Goal: Task Accomplishment & Management: Complete application form

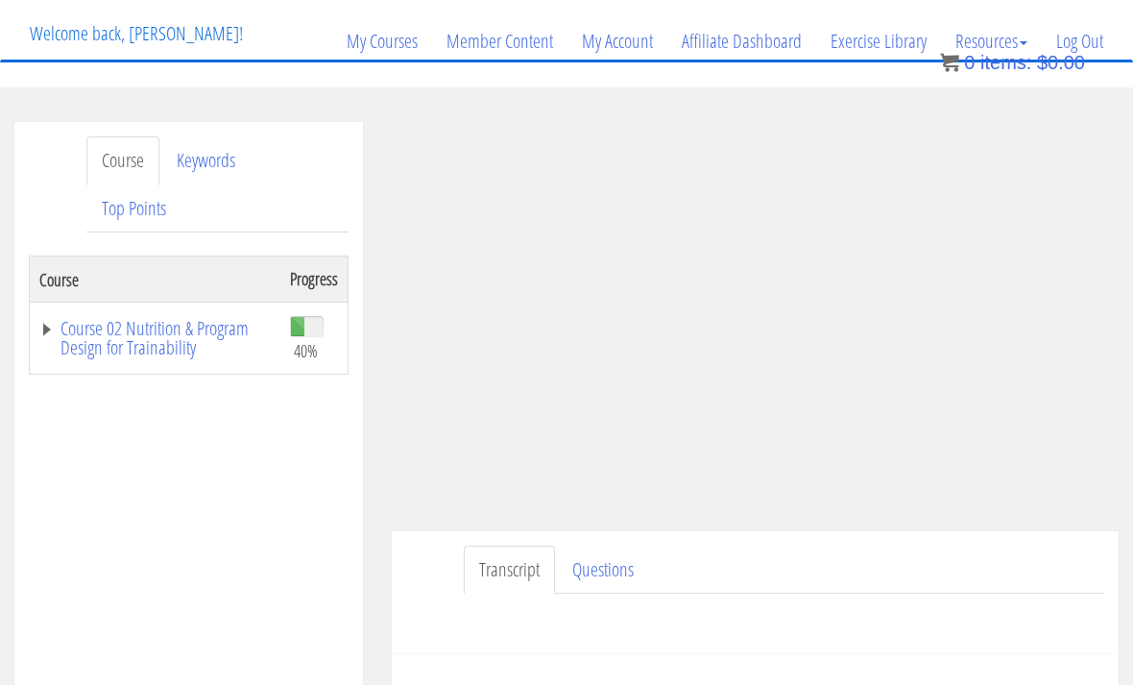
scroll to position [160, 0]
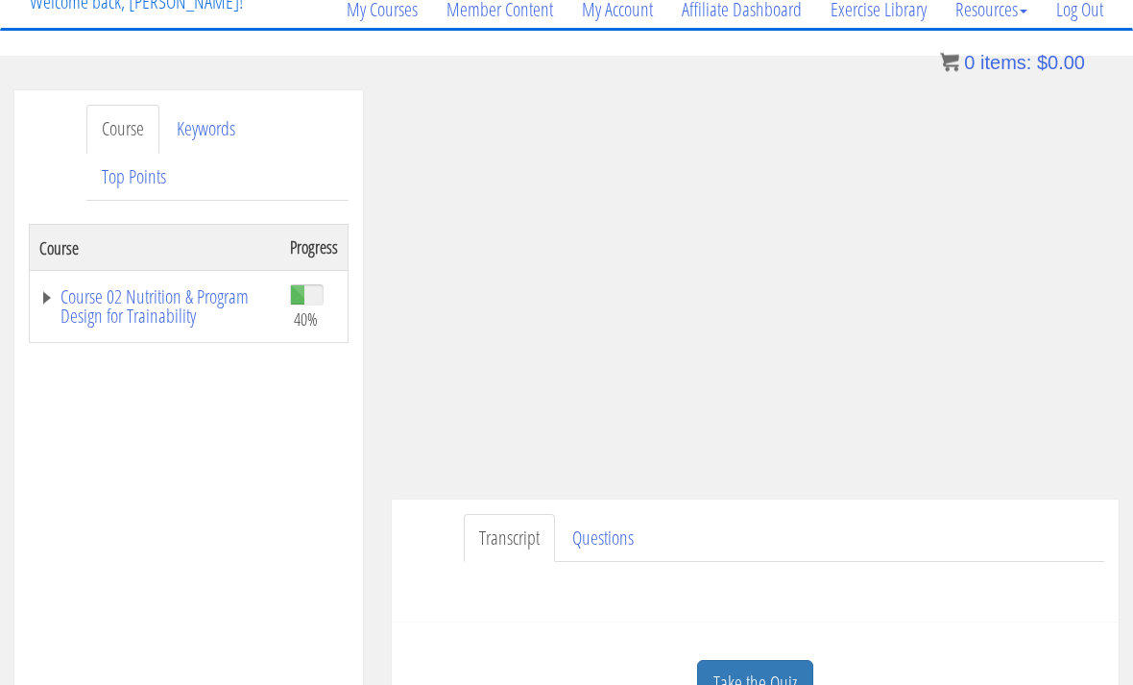
click at [725, 670] on link "Take the Quiz" at bounding box center [755, 684] width 116 height 47
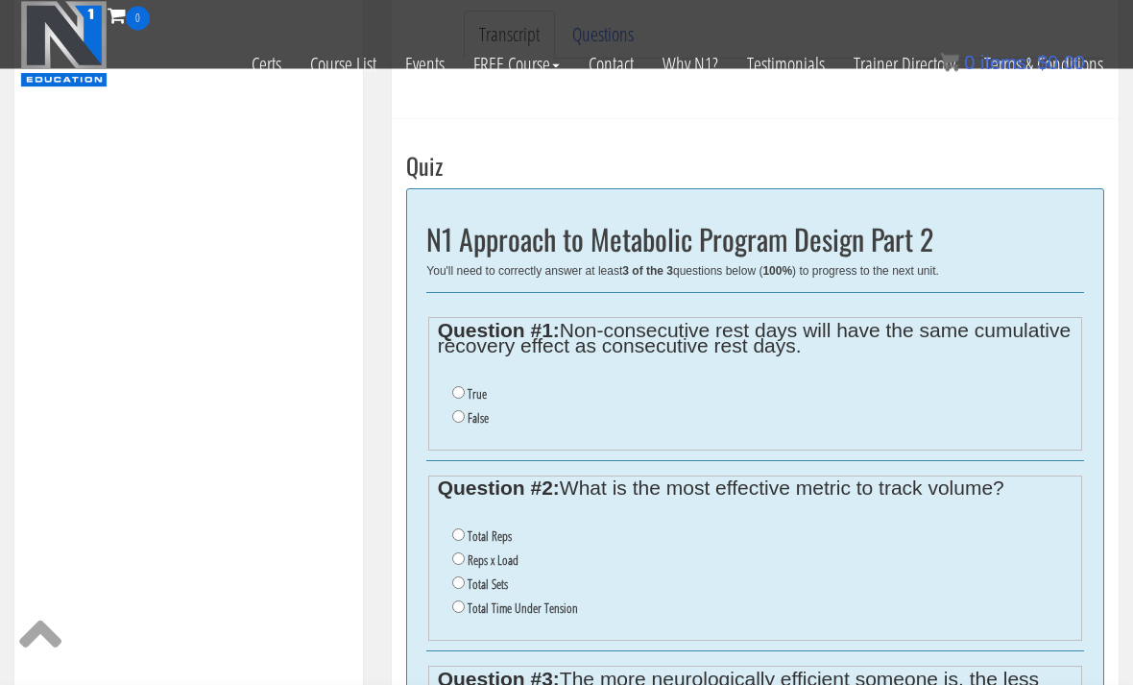
scroll to position [541, 0]
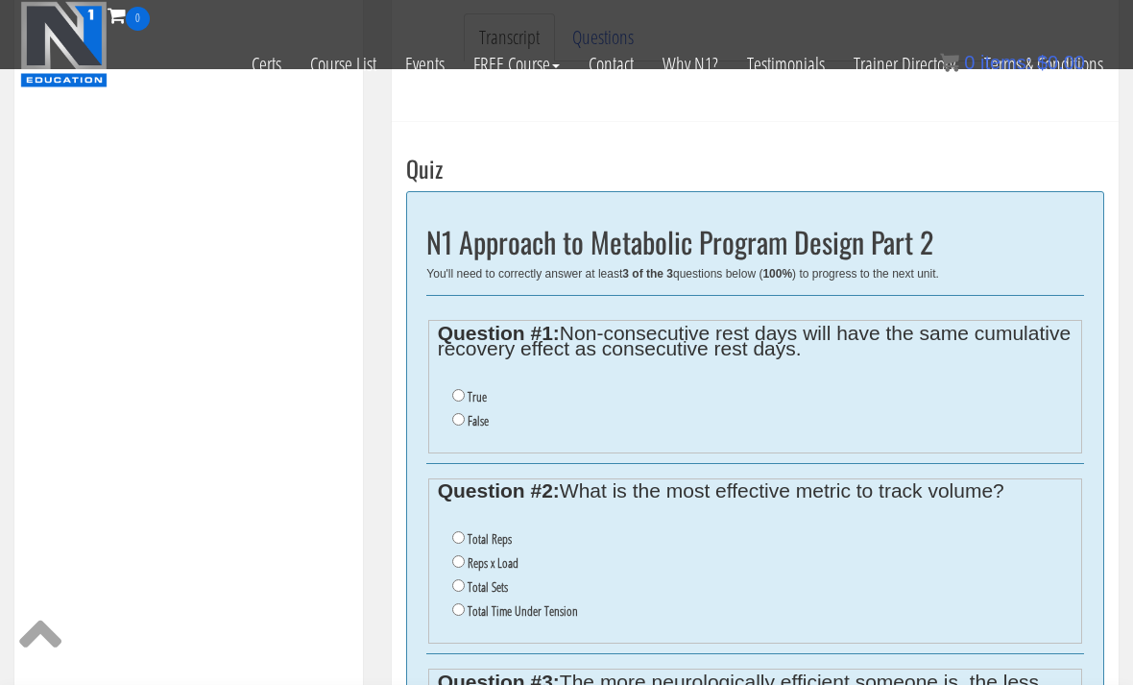
click at [84, 478] on div "Course Progress Course 02 Nutrition & Program Design for Trainability 40% Modul…" at bounding box center [189, 203] width 320 height 960
click at [462, 422] on input "False" at bounding box center [458, 419] width 12 height 12
radio input "true"
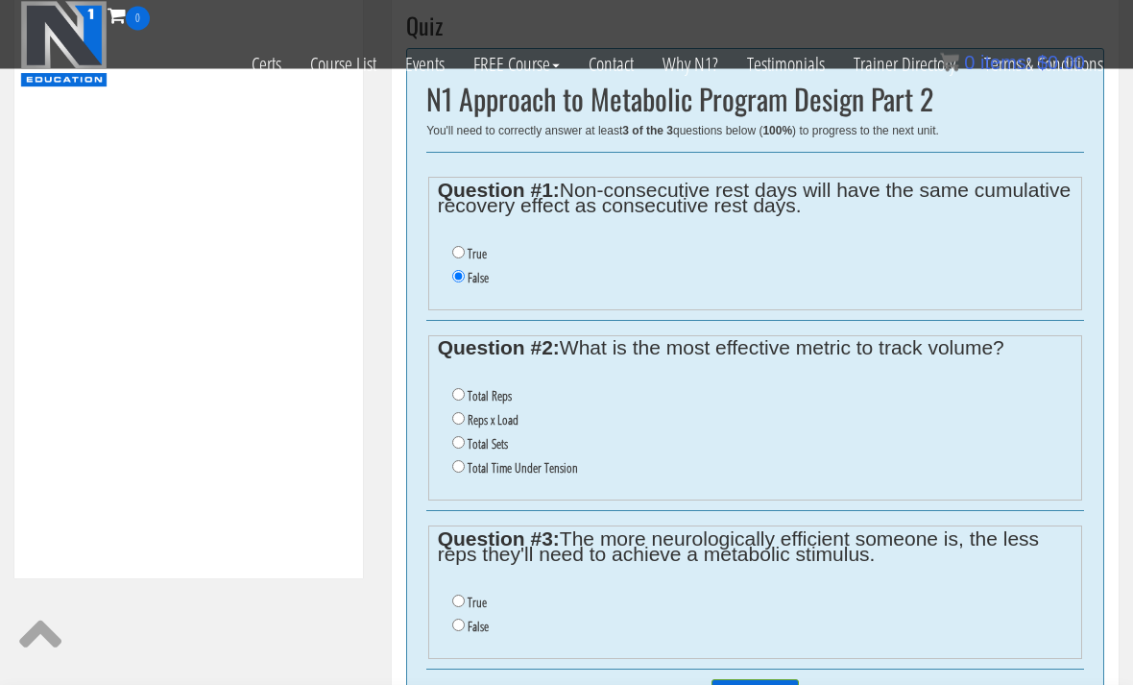
scroll to position [684, 0]
click at [458, 468] on input "Total Time Under Tension" at bounding box center [458, 466] width 12 height 12
radio input "true"
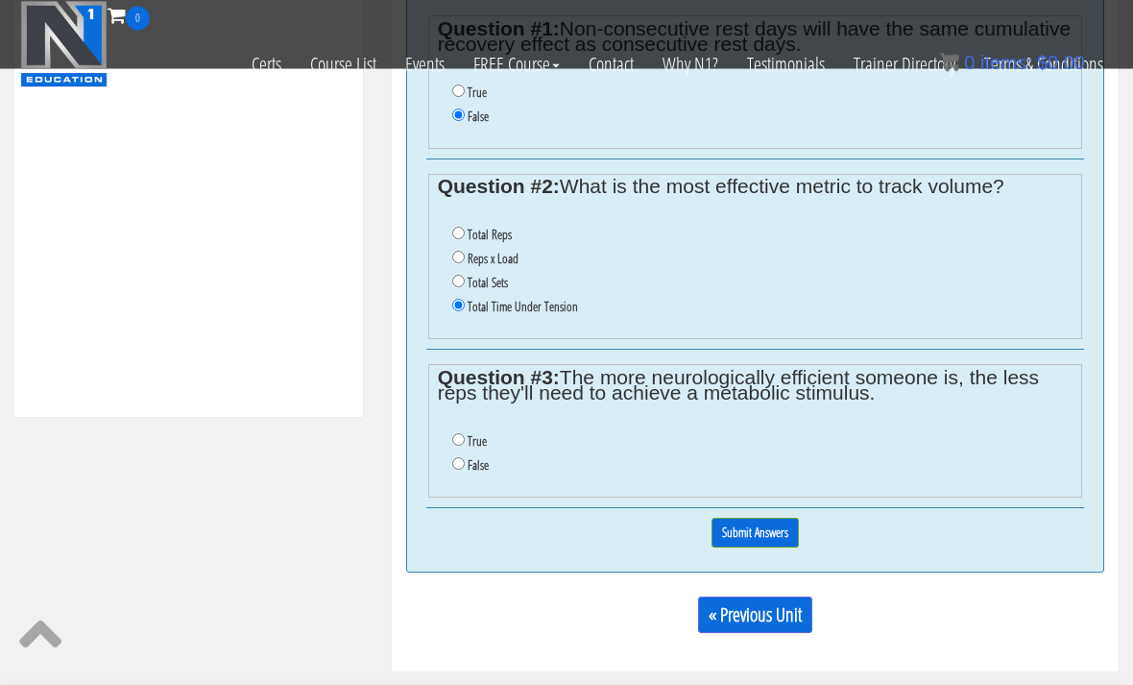
scroll to position [845, 0]
click at [457, 439] on input "True" at bounding box center [458, 439] width 12 height 12
radio input "true"
click at [727, 531] on input "Submit Answers" at bounding box center [755, 533] width 87 height 30
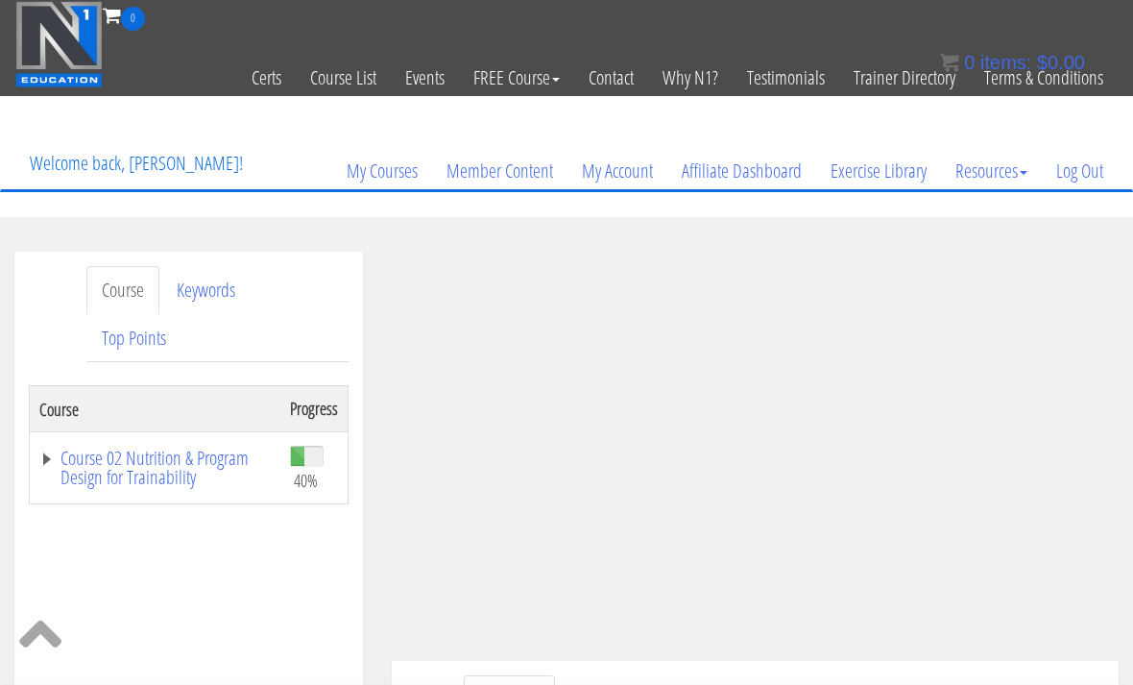
click at [1078, 170] on link "Log Out" at bounding box center [1080, 171] width 76 height 92
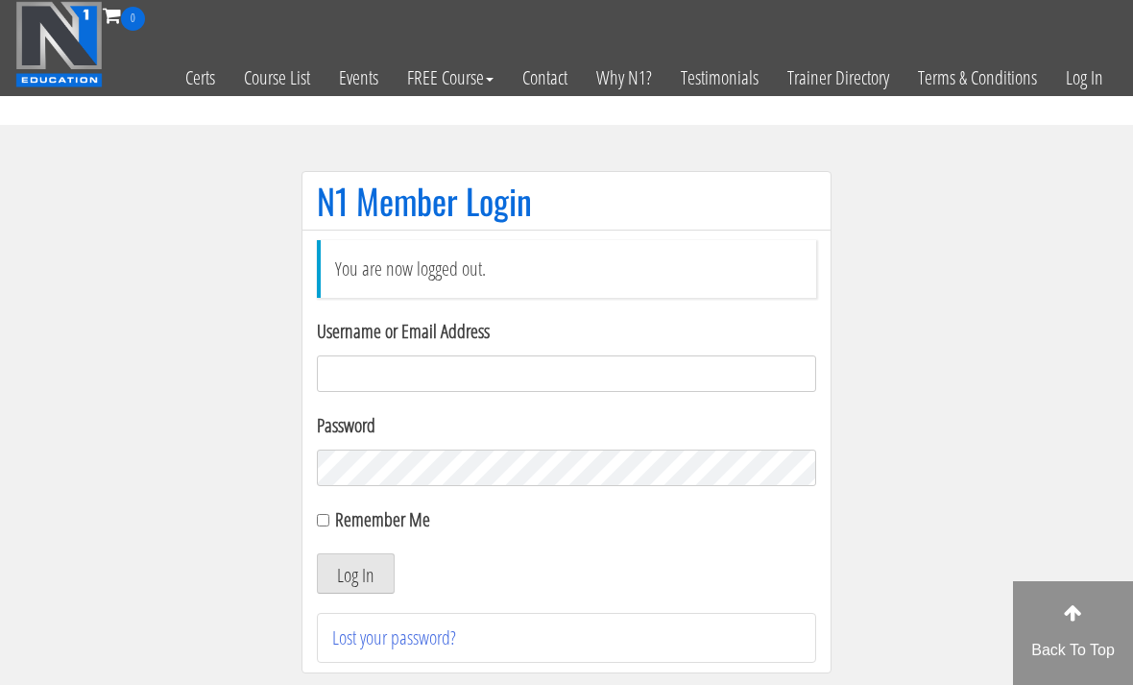
scroll to position [202, 0]
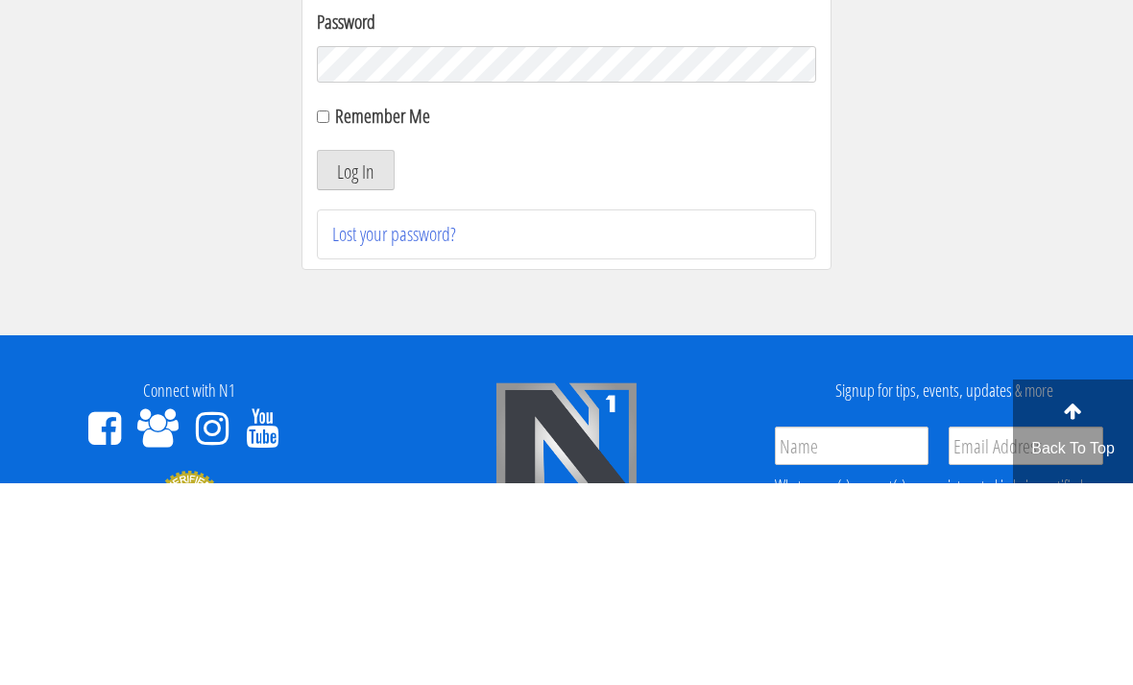
type input "Kedarkokil10@gmail.com"
click at [355, 373] on button "Log In" at bounding box center [356, 371] width 78 height 40
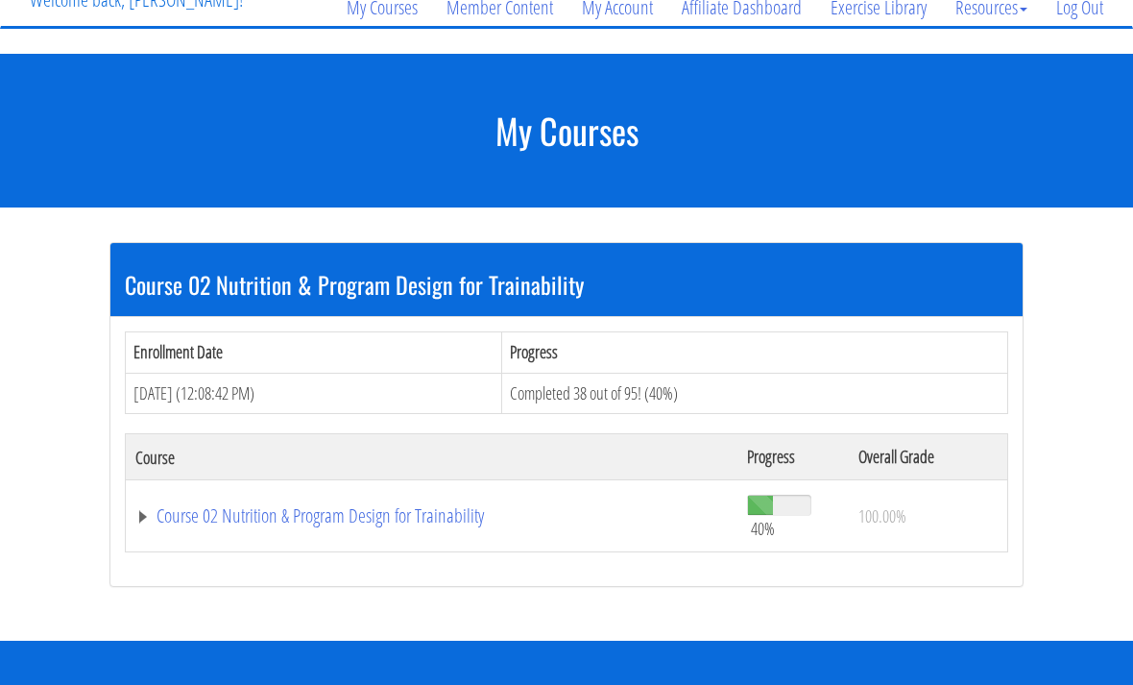
scroll to position [189, 0]
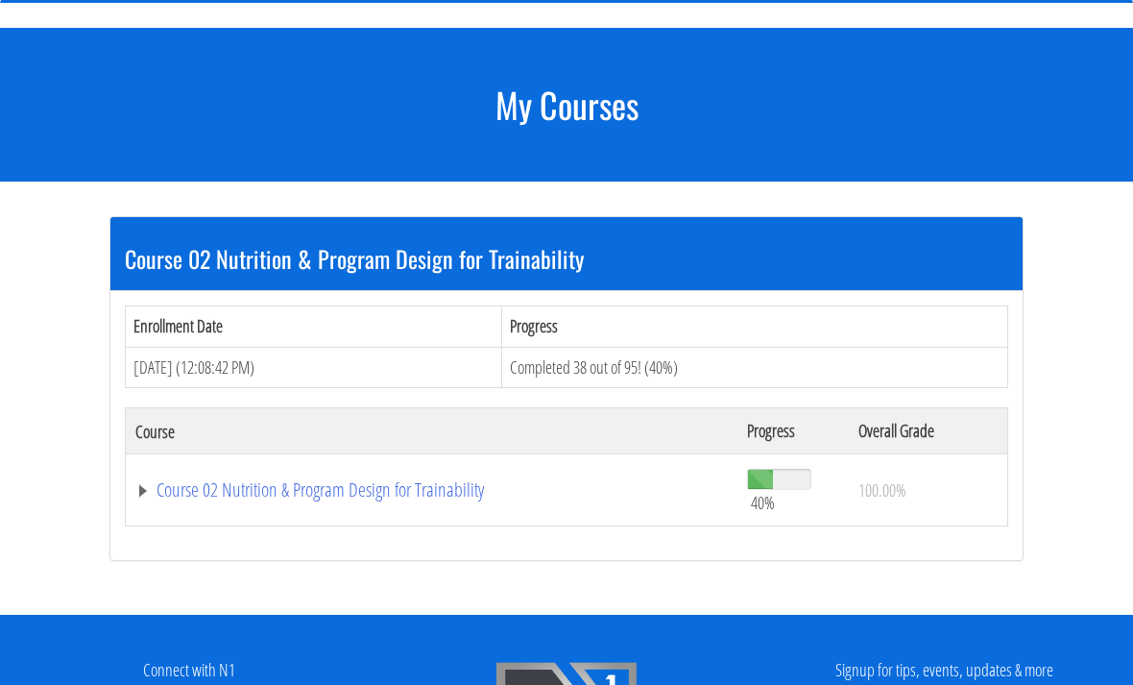
click at [435, 492] on link "Course 02 Nutrition & Program Design for Trainability" at bounding box center [431, 489] width 593 height 19
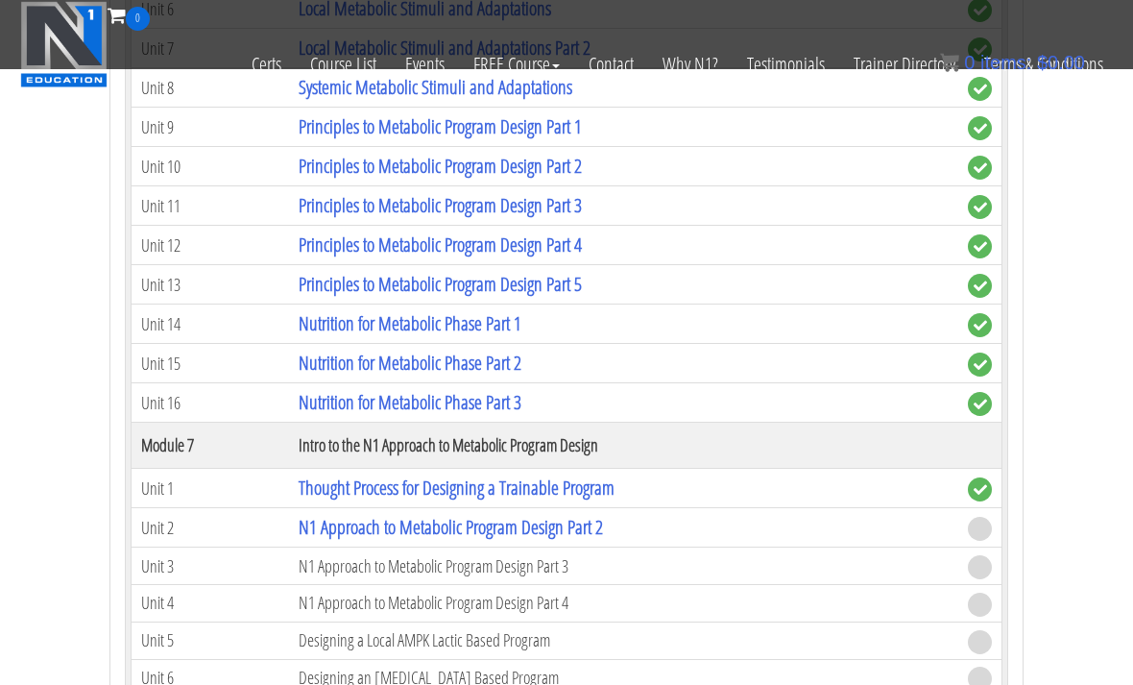
scroll to position [1925, 0]
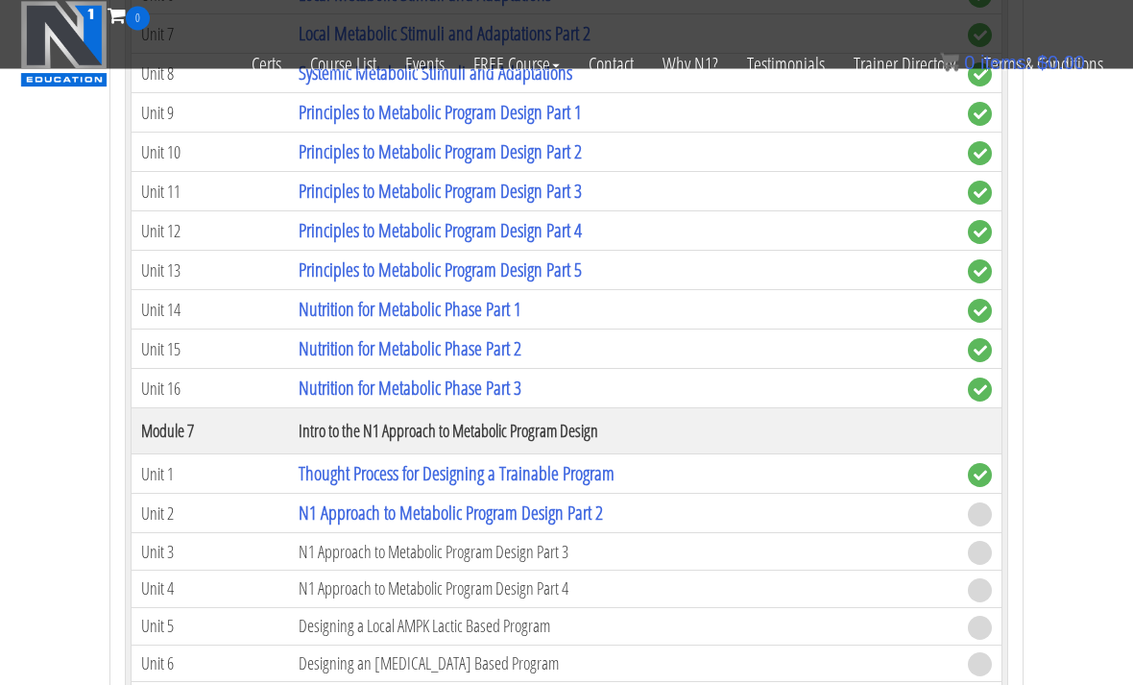
click at [477, 511] on link "N1 Approach to Metabolic Program Design Part 2" at bounding box center [451, 513] width 304 height 26
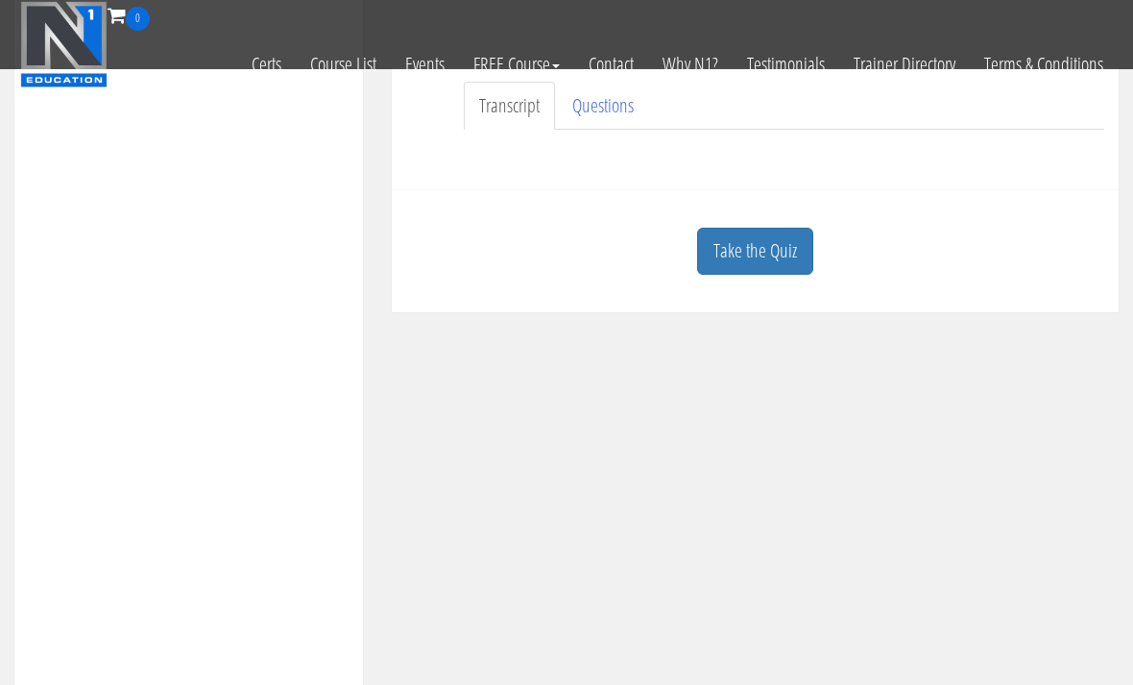
scroll to position [426, 0]
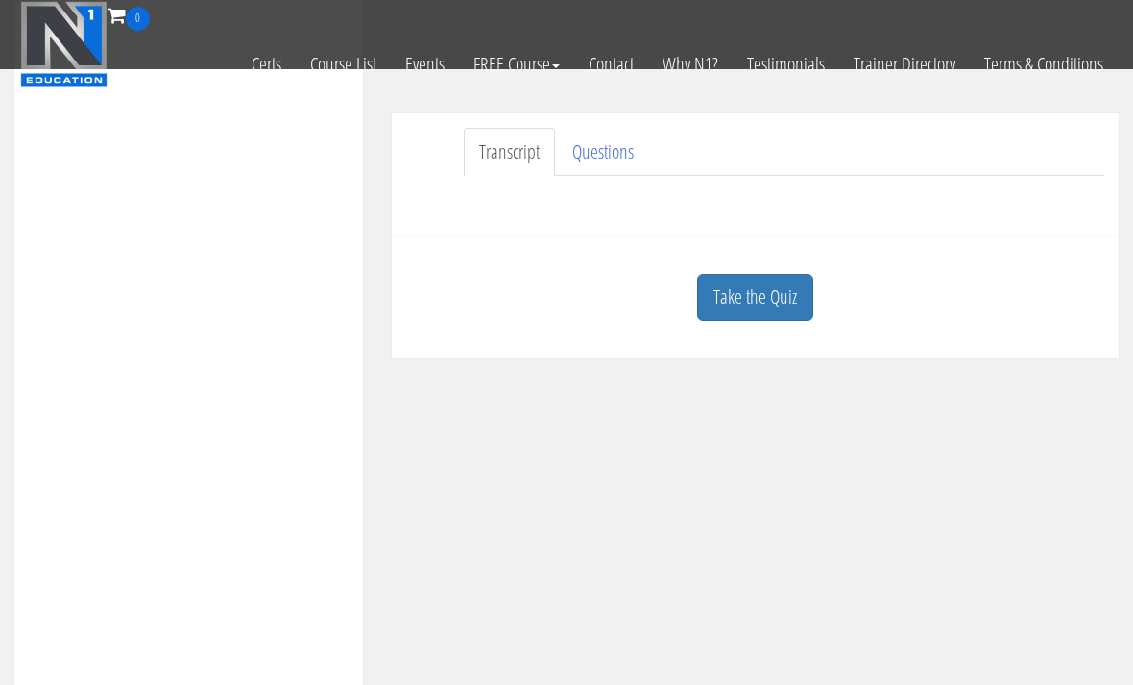
click at [734, 297] on link "Take the Quiz" at bounding box center [755, 297] width 116 height 47
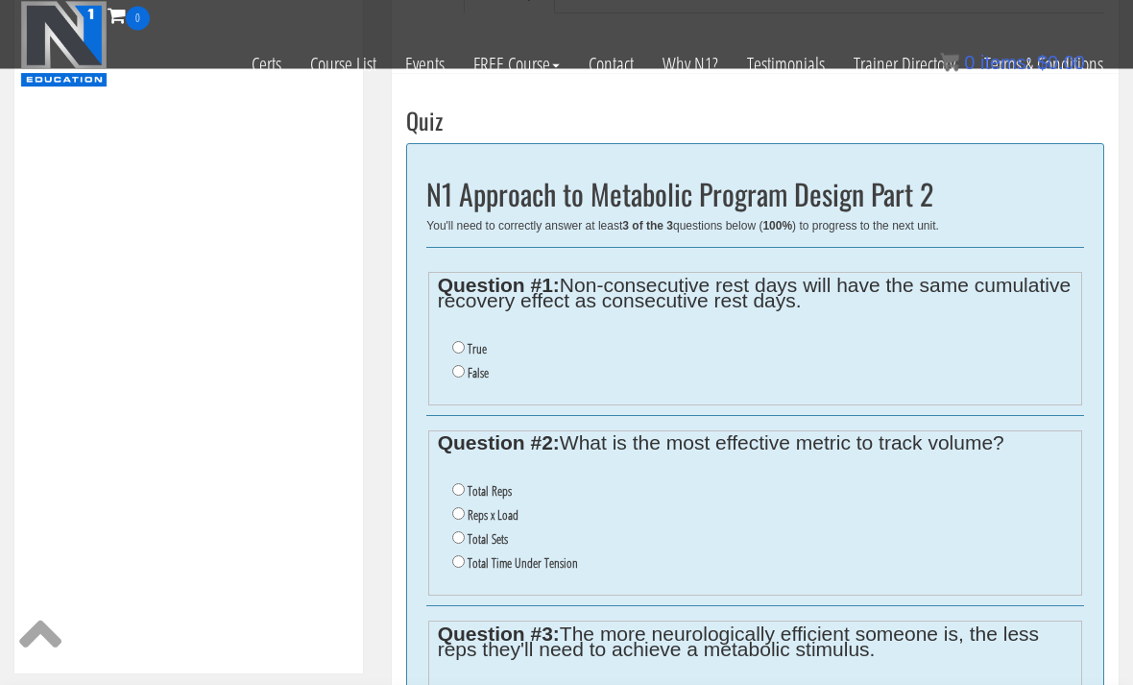
scroll to position [589, 0]
click at [457, 377] on input "False" at bounding box center [458, 371] width 12 height 12
radio input "true"
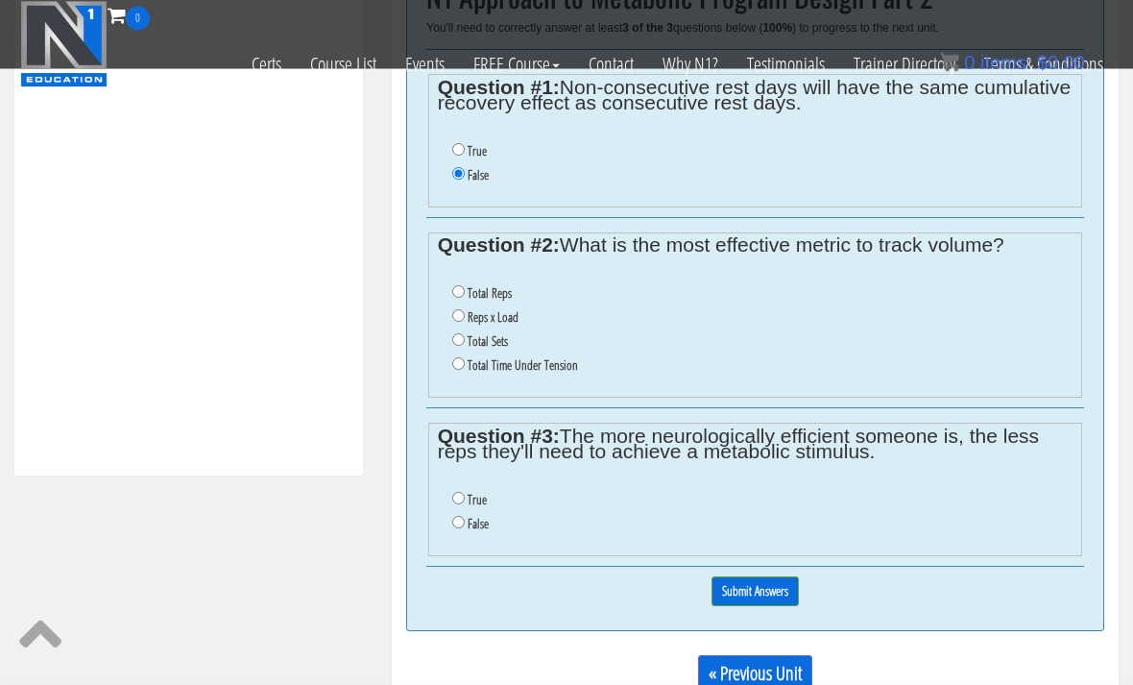
scroll to position [788, 0]
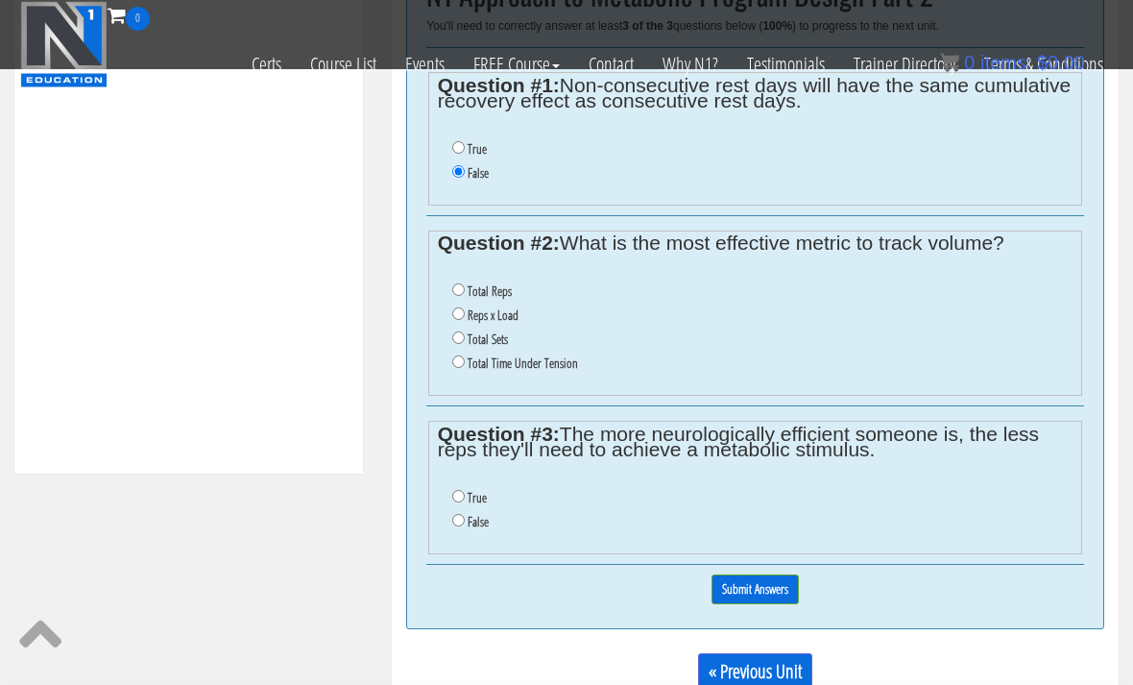
click at [457, 368] on input "Total Time Under Tension" at bounding box center [458, 361] width 12 height 12
radio input "true"
click at [456, 500] on input "True" at bounding box center [458, 496] width 12 height 12
radio input "true"
click at [739, 591] on input "Submit Answers" at bounding box center [755, 589] width 87 height 30
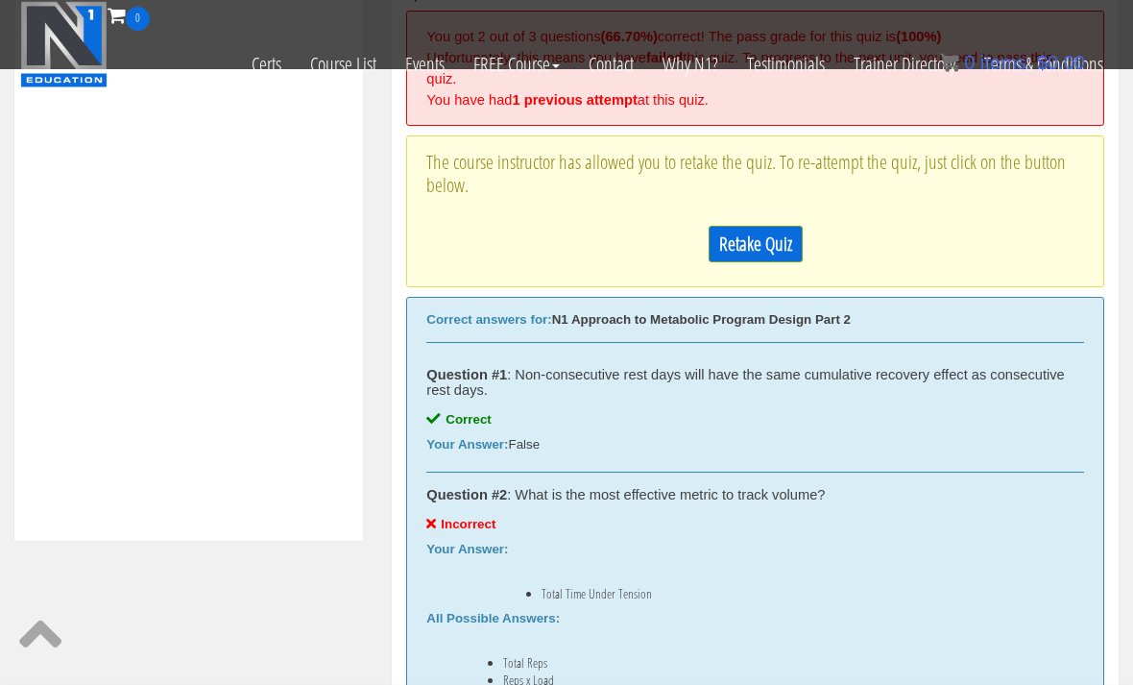
scroll to position [718, 0]
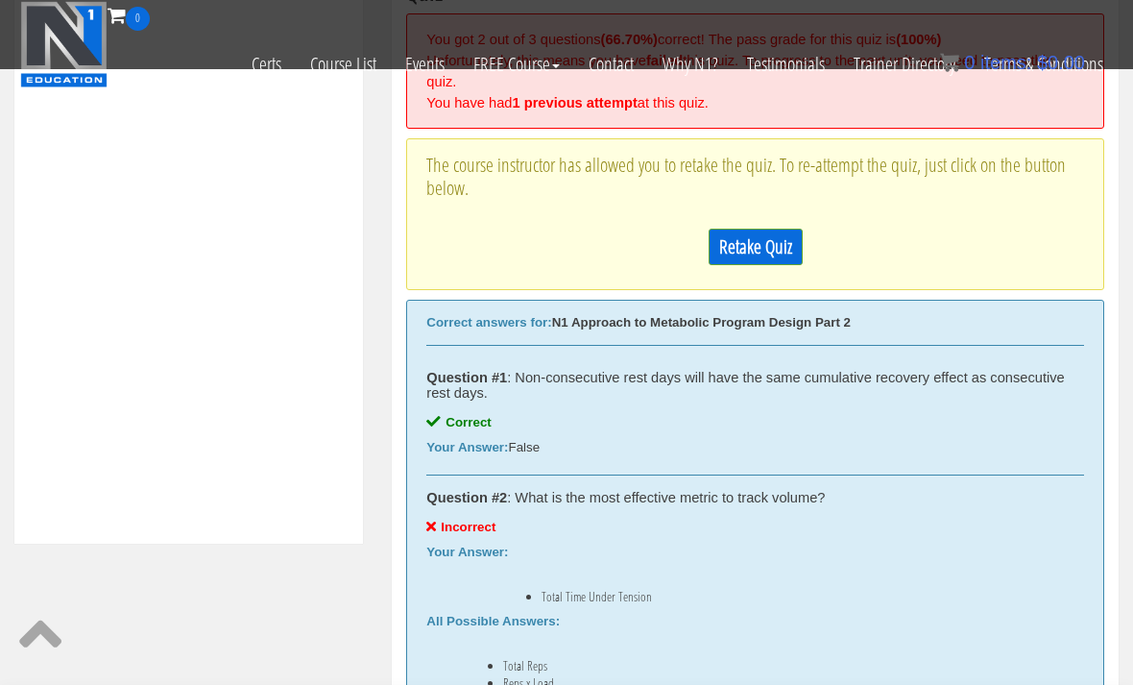
click at [741, 244] on link "Retake Quiz" at bounding box center [756, 247] width 94 height 36
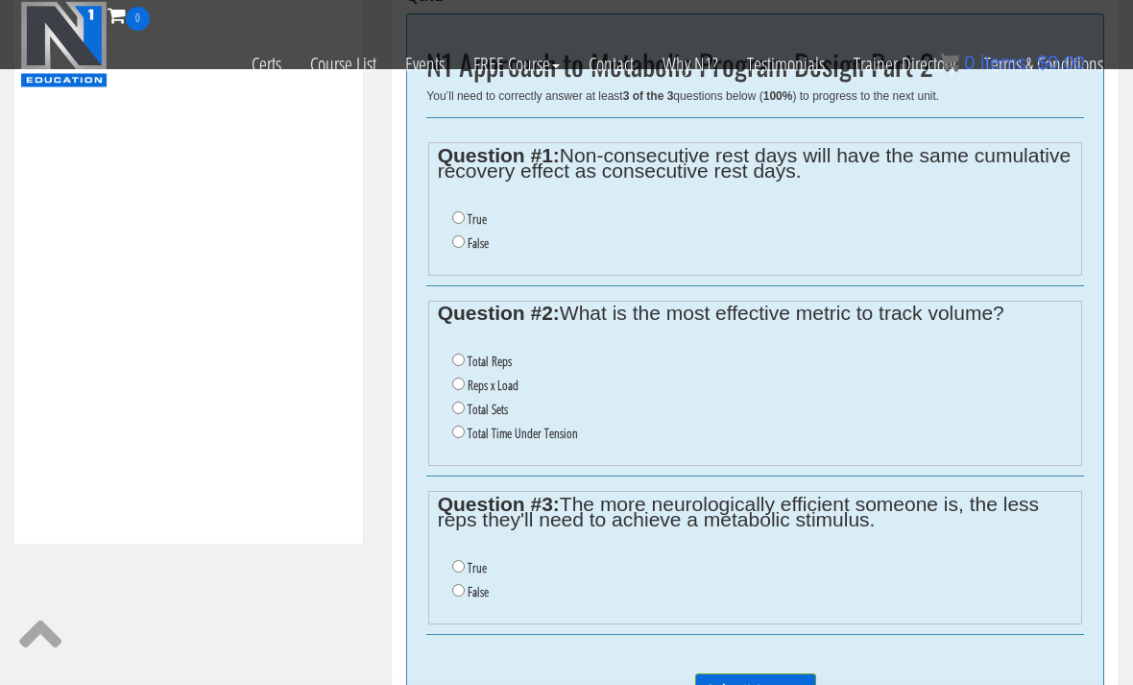
click at [463, 207] on li "True" at bounding box center [762, 219] width 621 height 24
click at [464, 238] on input "False" at bounding box center [458, 241] width 12 height 12
radio input "true"
click at [460, 572] on input "True" at bounding box center [458, 566] width 12 height 12
radio input "true"
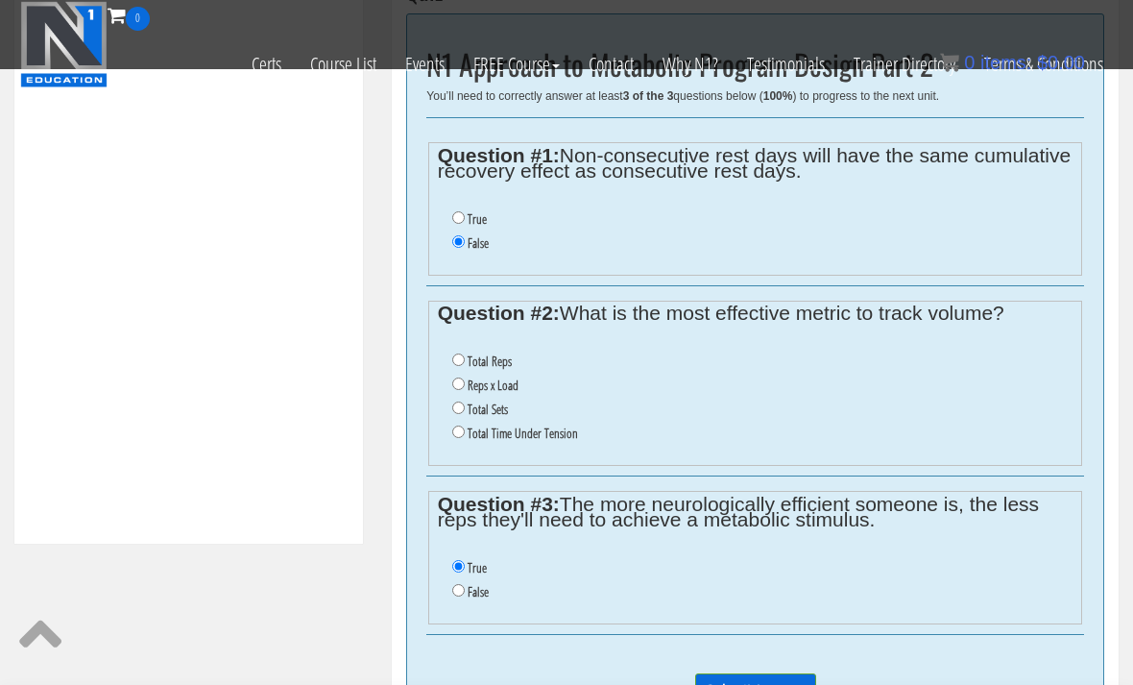
click at [454, 388] on input "Reps x Load" at bounding box center [458, 383] width 12 height 12
radio input "true"
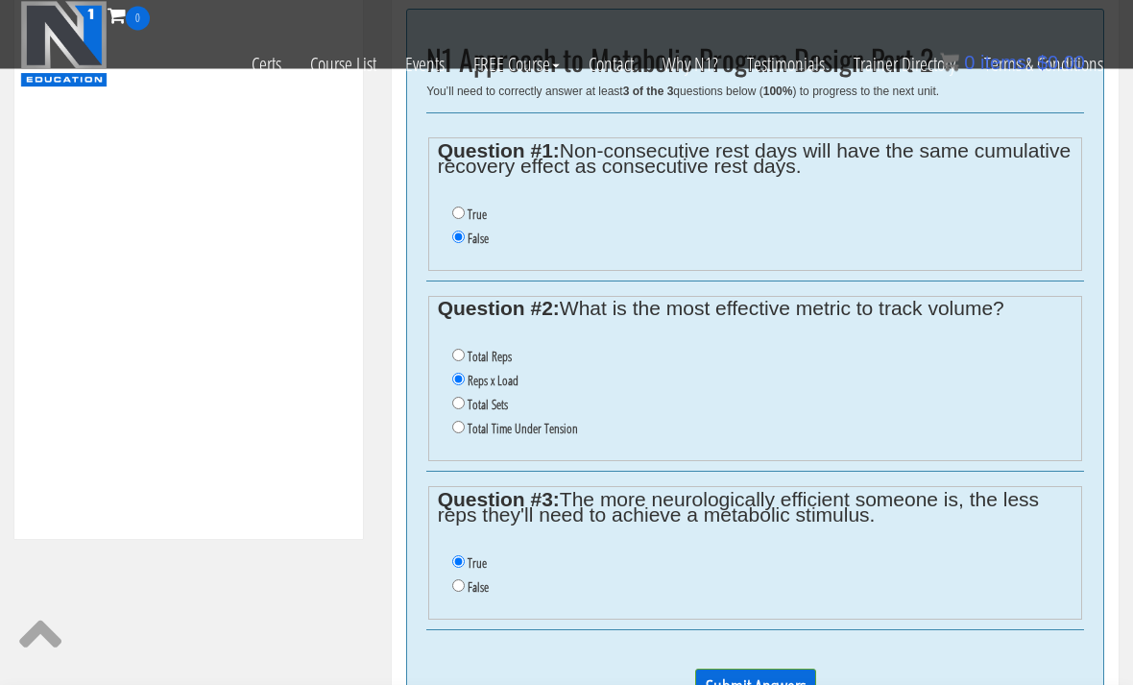
scroll to position [725, 0]
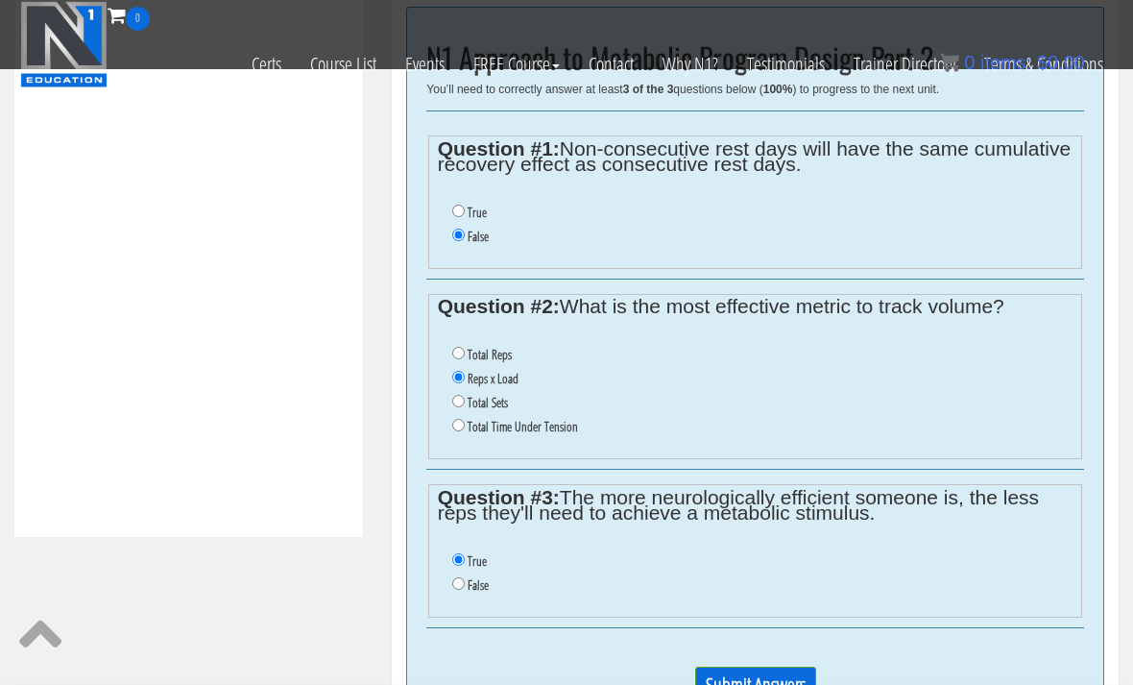
click at [709, 684] on input "Submit Answers" at bounding box center [755, 684] width 121 height 36
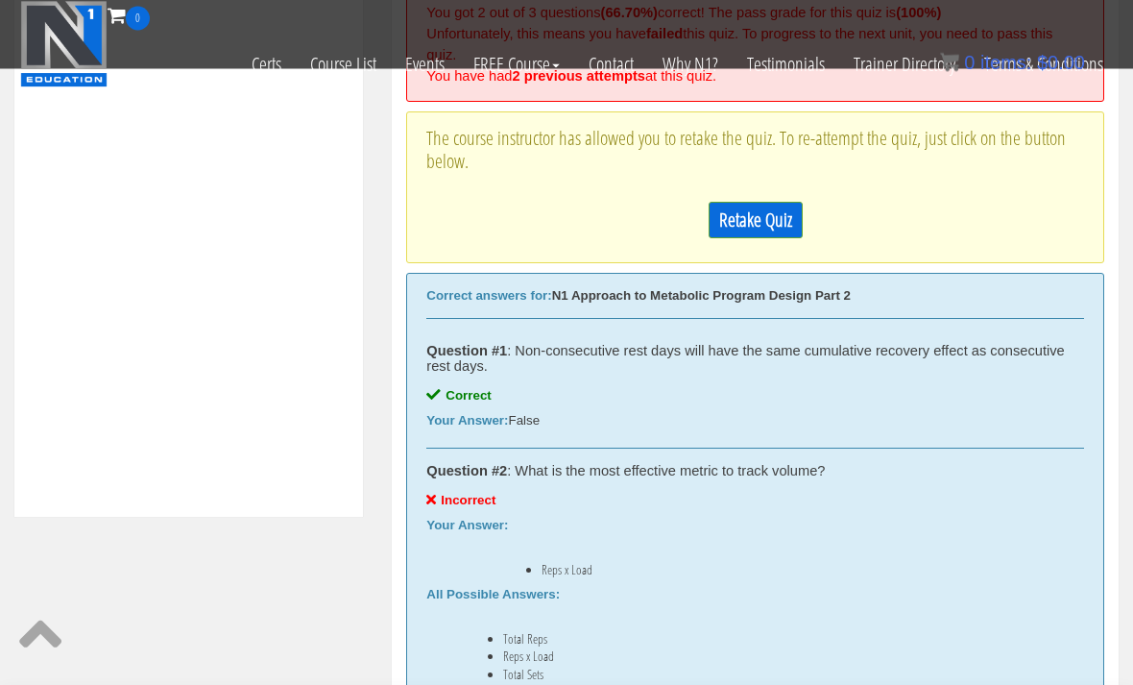
scroll to position [745, 0]
click at [740, 222] on link "Retake Quiz" at bounding box center [756, 220] width 94 height 36
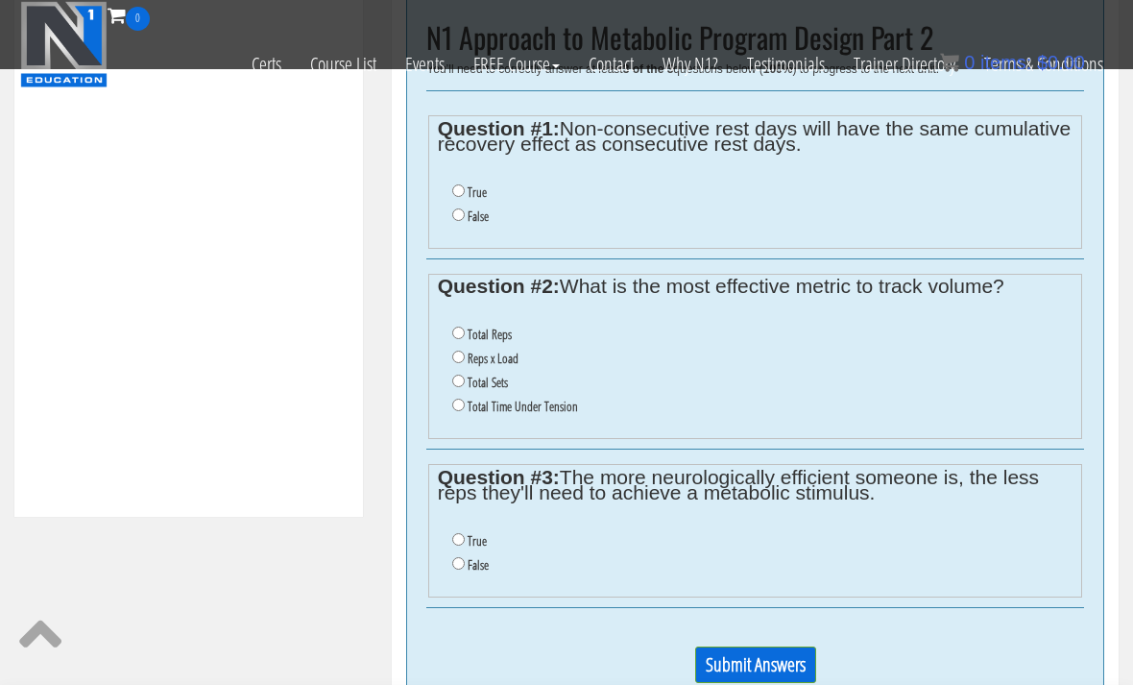
click at [463, 540] on input "True" at bounding box center [458, 539] width 12 height 12
radio input "true"
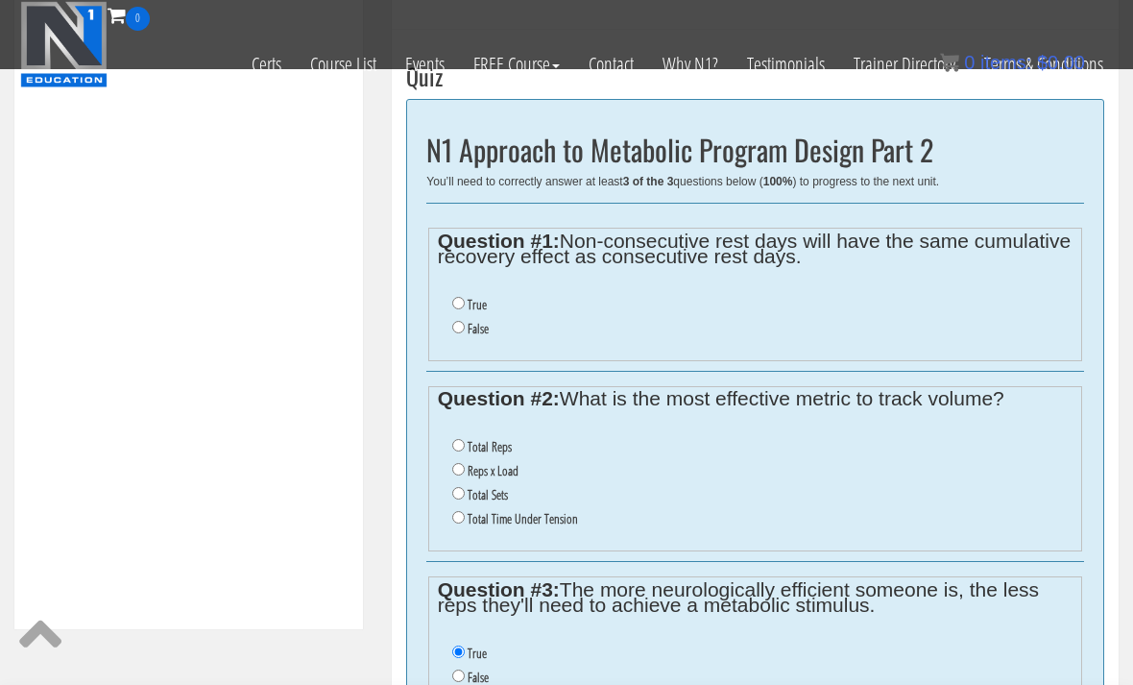
scroll to position [632, 0]
click at [463, 330] on input "False" at bounding box center [458, 328] width 12 height 12
radio input "true"
click at [462, 448] on input "Total Reps" at bounding box center [458, 446] width 12 height 12
radio input "true"
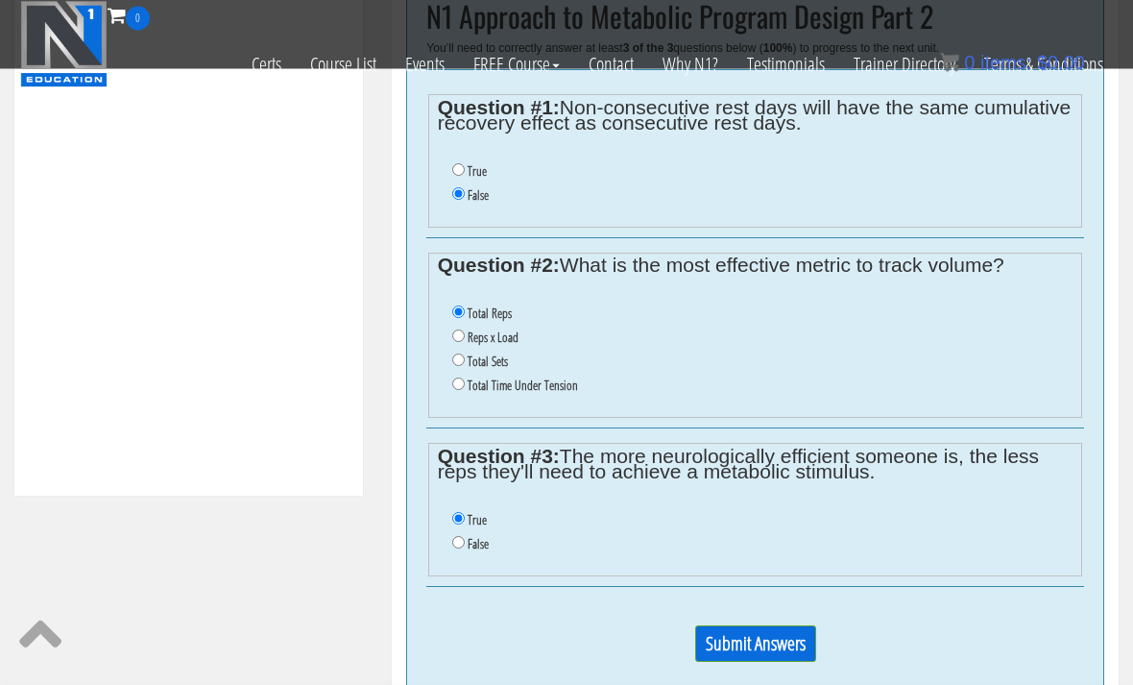
click at [726, 657] on input "Submit Answers" at bounding box center [755, 644] width 121 height 36
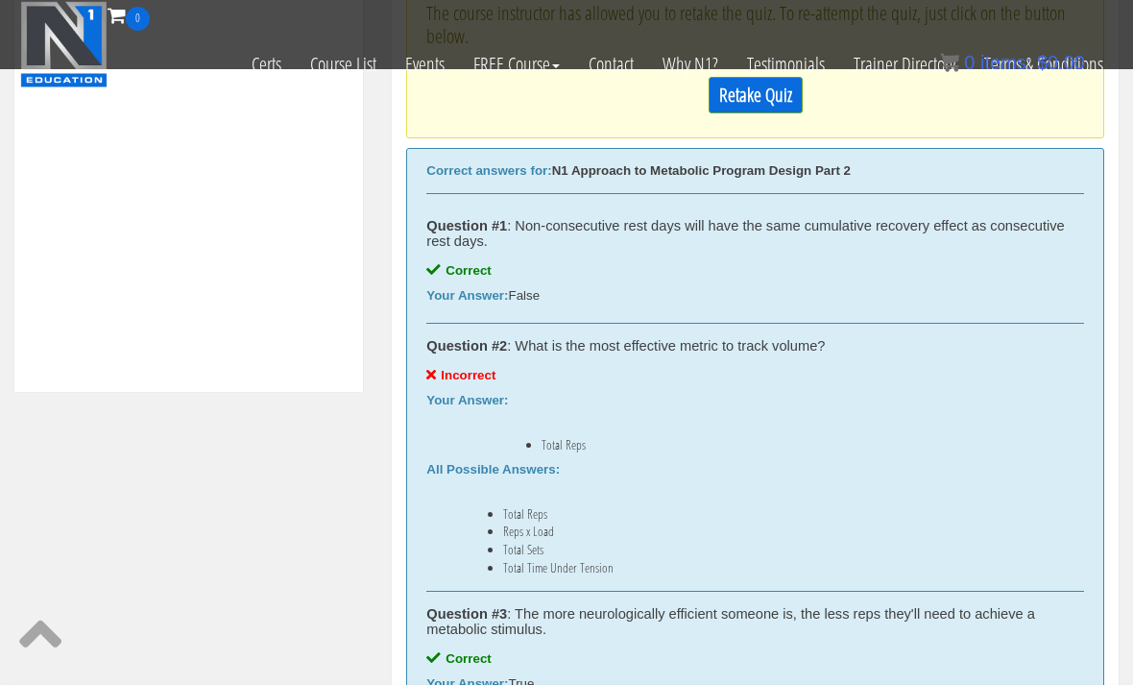
scroll to position [856, 0]
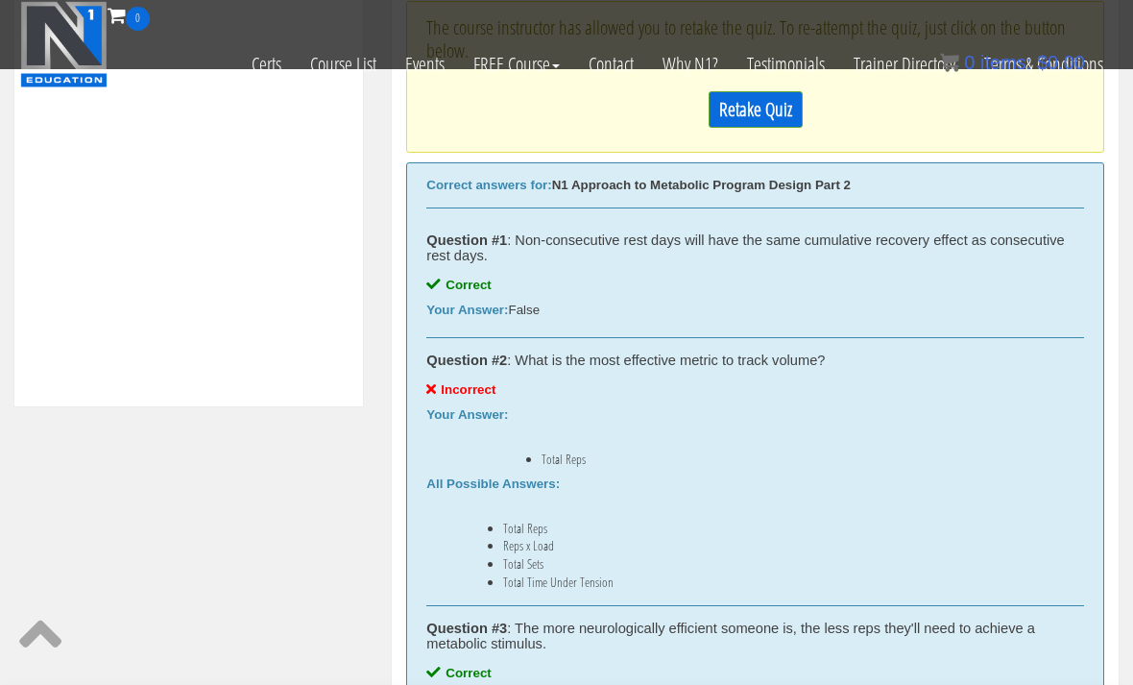
click at [737, 101] on link "Retake Quiz" at bounding box center [756, 109] width 94 height 36
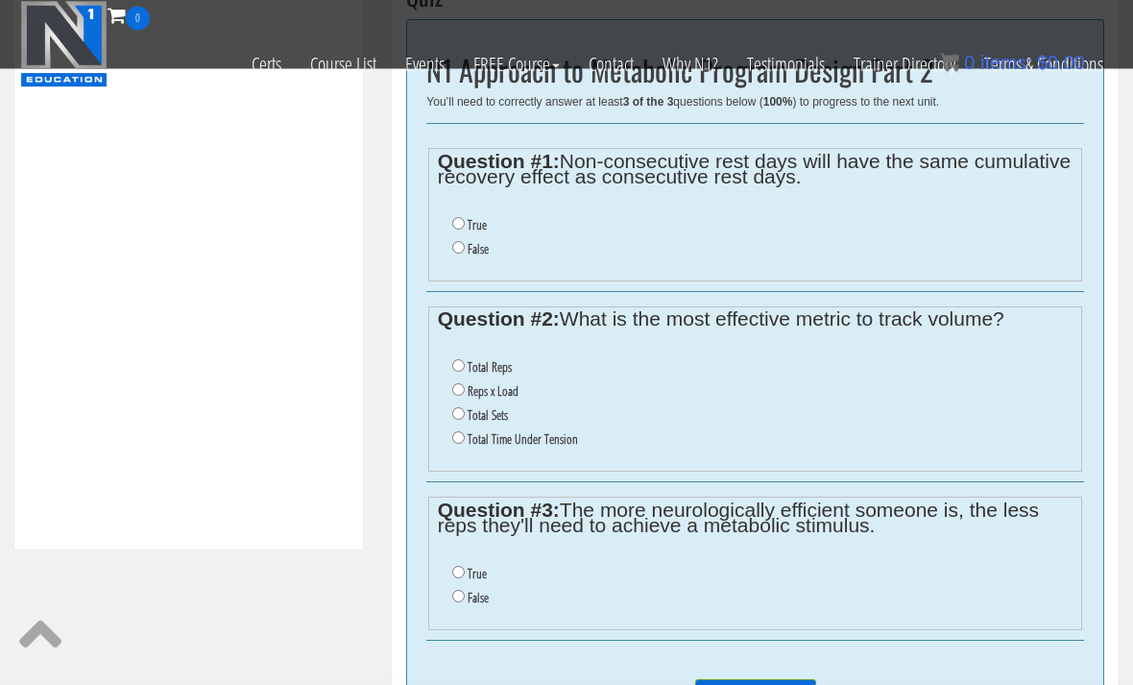
scroll to position [708, 0]
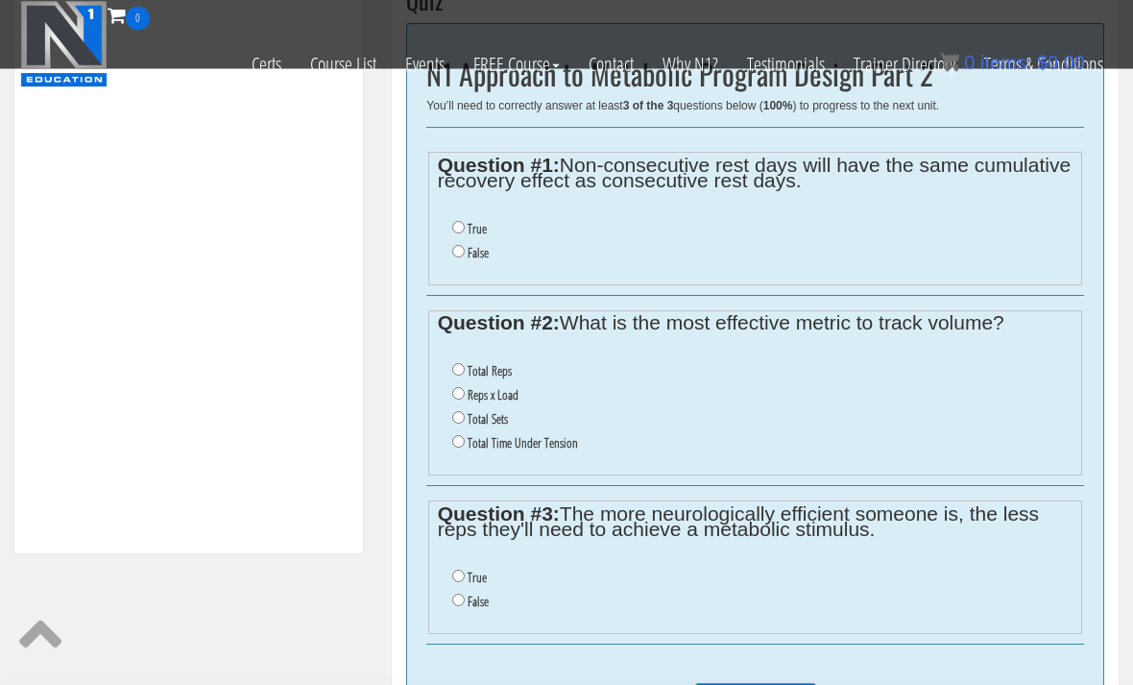
click at [464, 253] on input "False" at bounding box center [458, 252] width 12 height 12
radio input "true"
click at [457, 583] on input "True" at bounding box center [458, 576] width 12 height 12
radio input "true"
click at [457, 420] on input "Total Sets" at bounding box center [458, 418] width 12 height 12
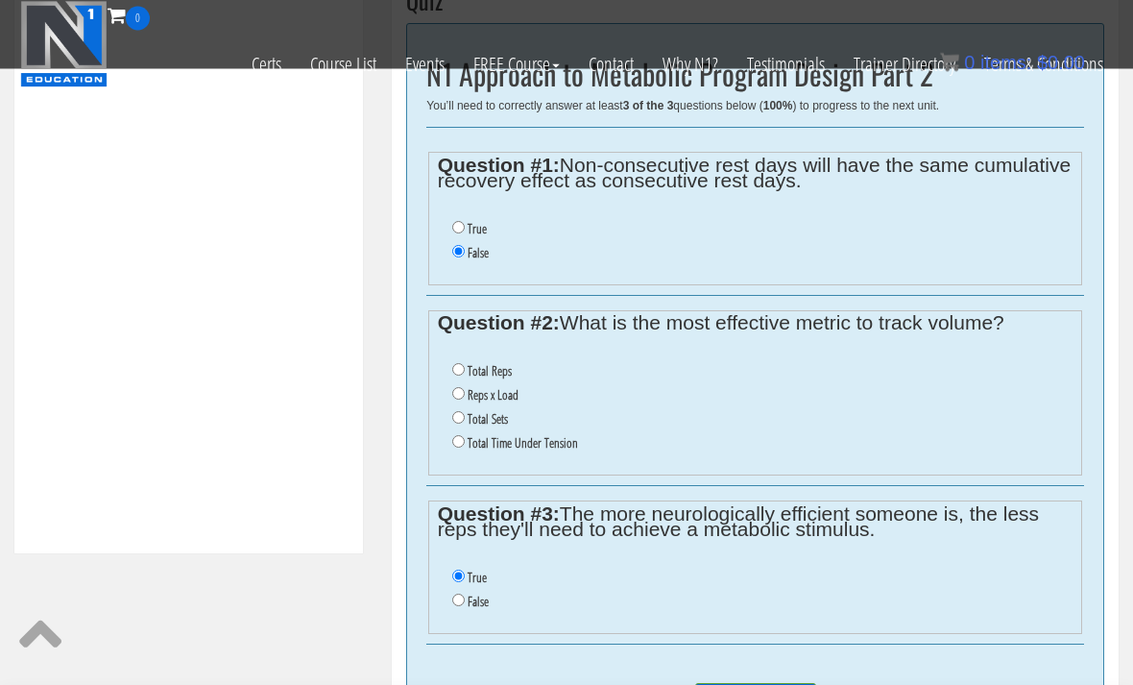
radio input "true"
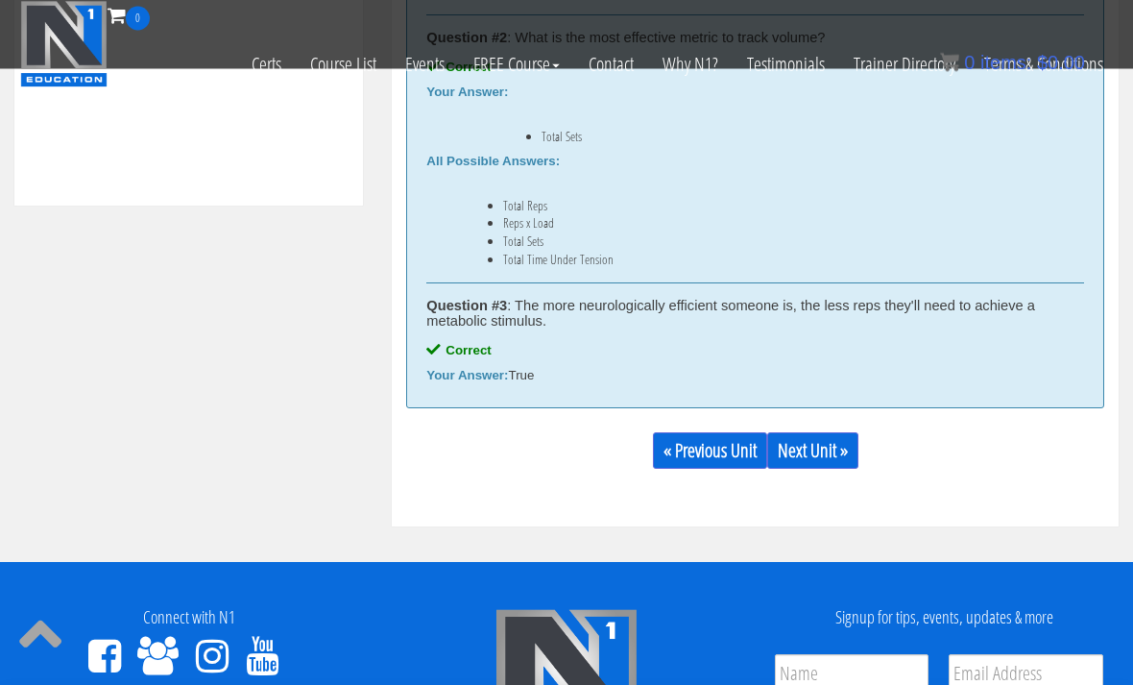
scroll to position [1074, 0]
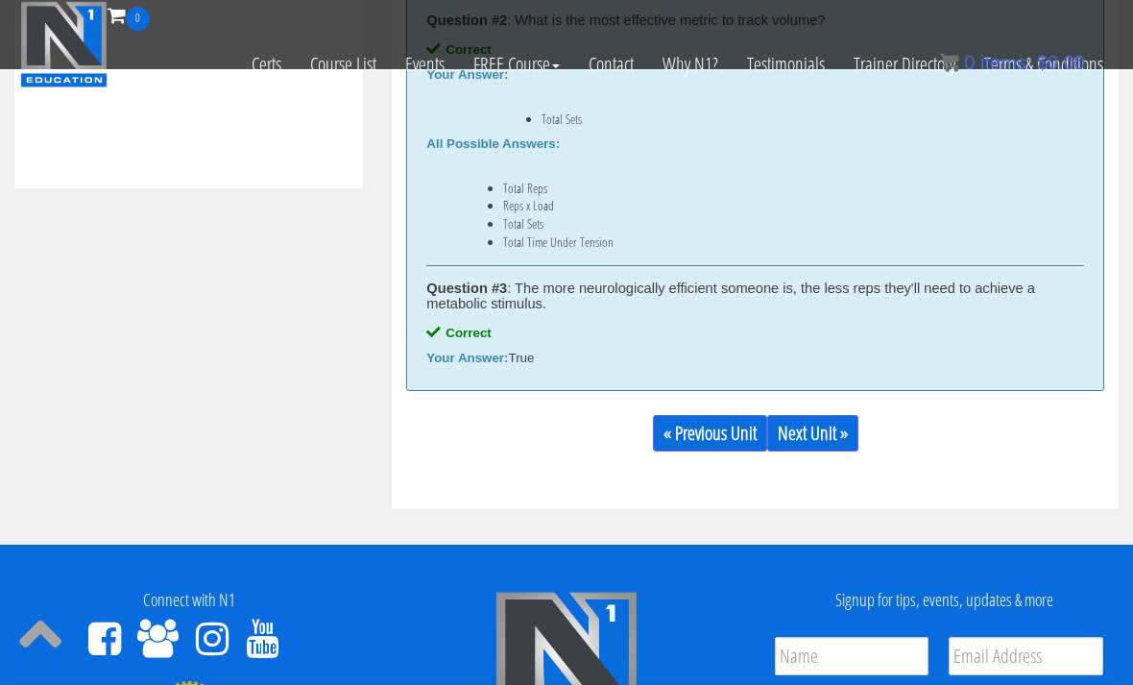
click at [842, 442] on link "Next Unit »" at bounding box center [812, 433] width 91 height 36
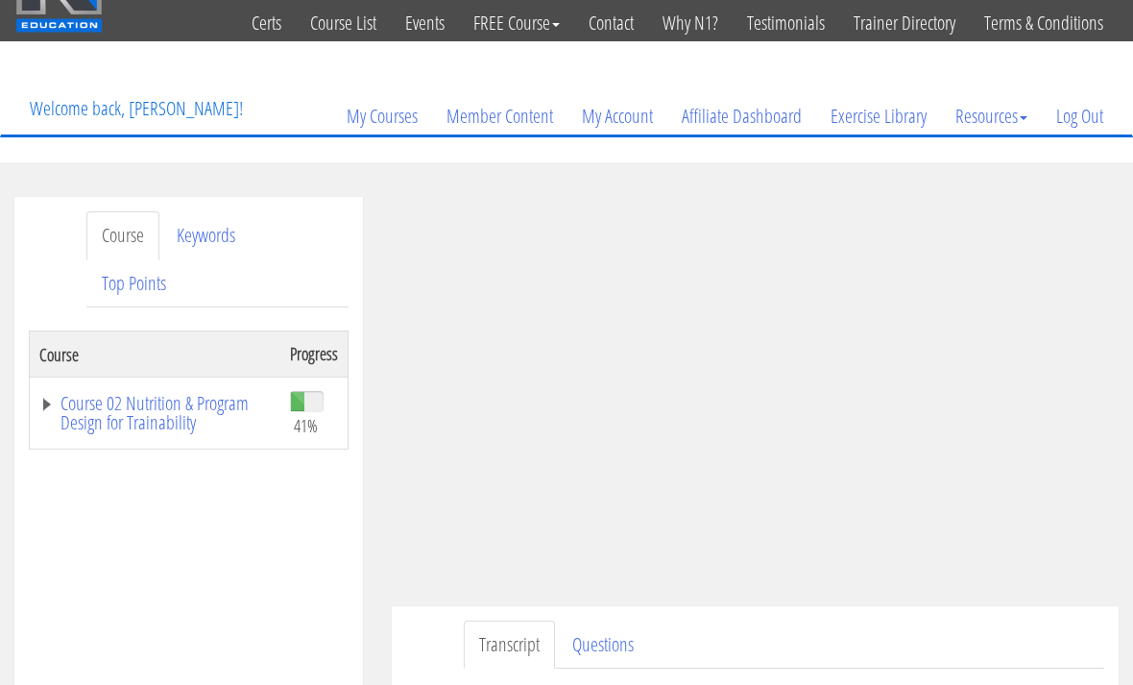
scroll to position [55, 0]
